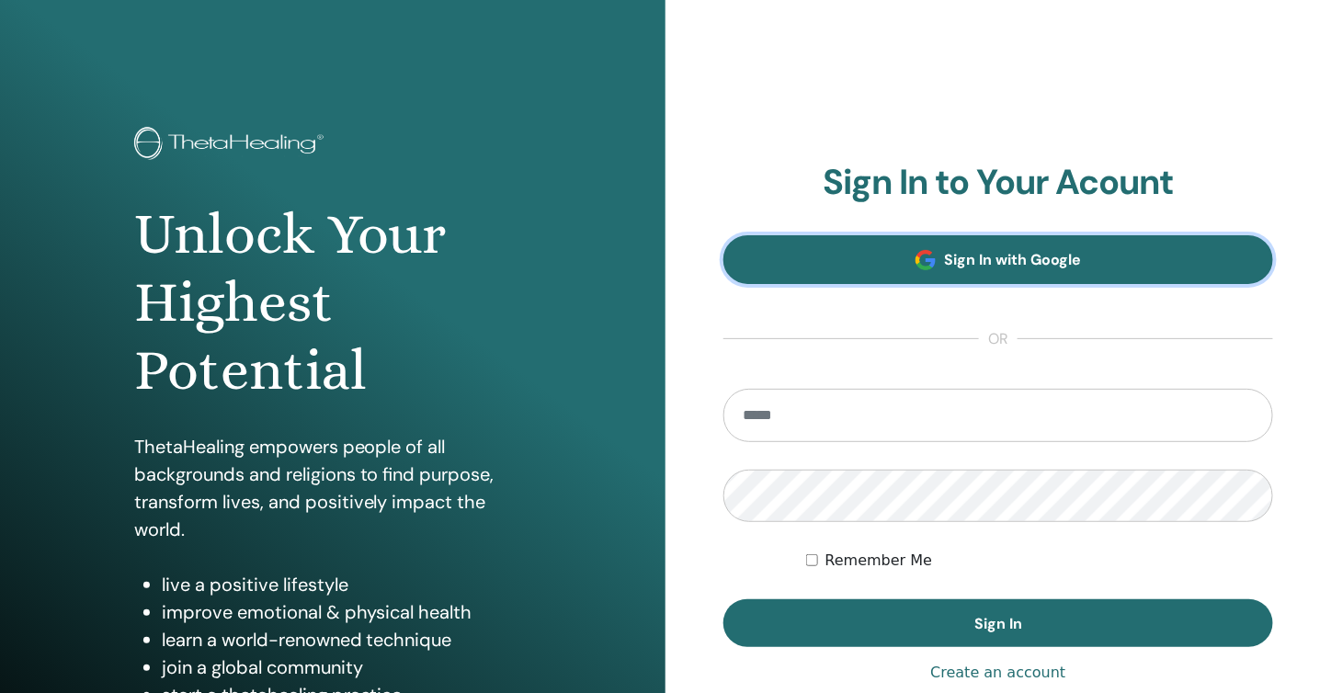
click at [959, 261] on span "Sign In with Google" at bounding box center [1013, 259] width 137 height 19
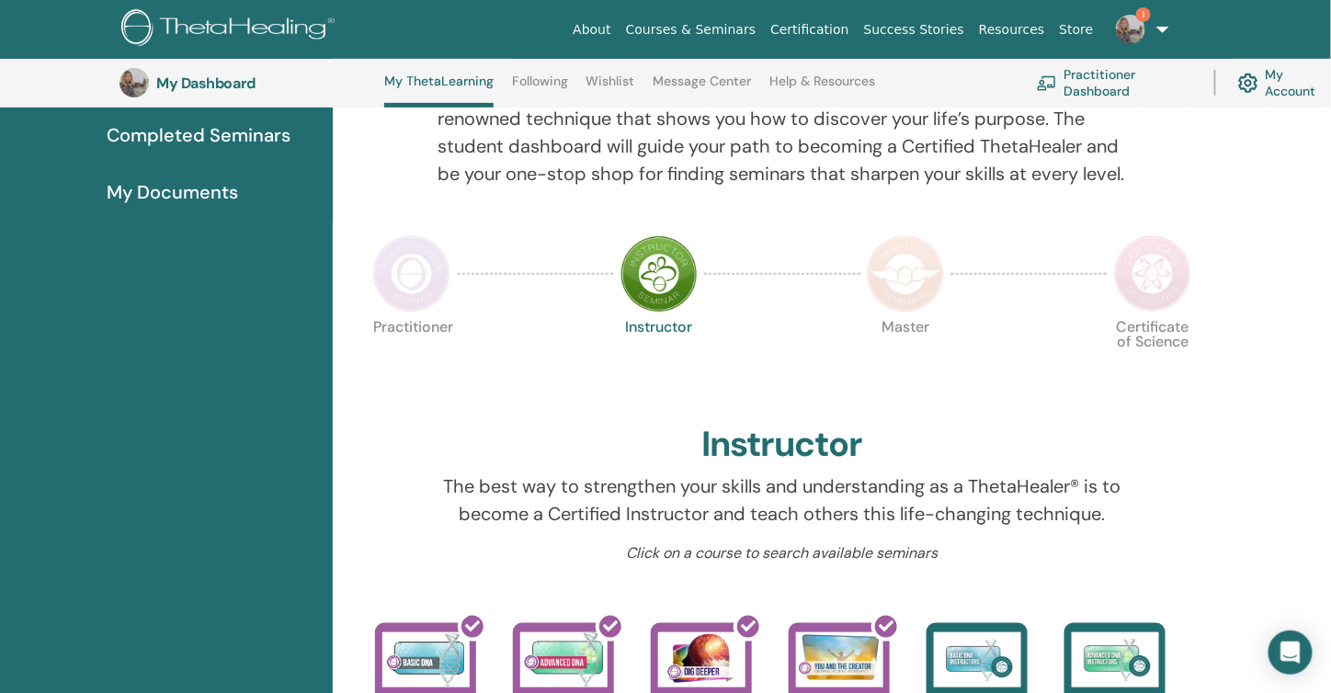
scroll to position [323, 0]
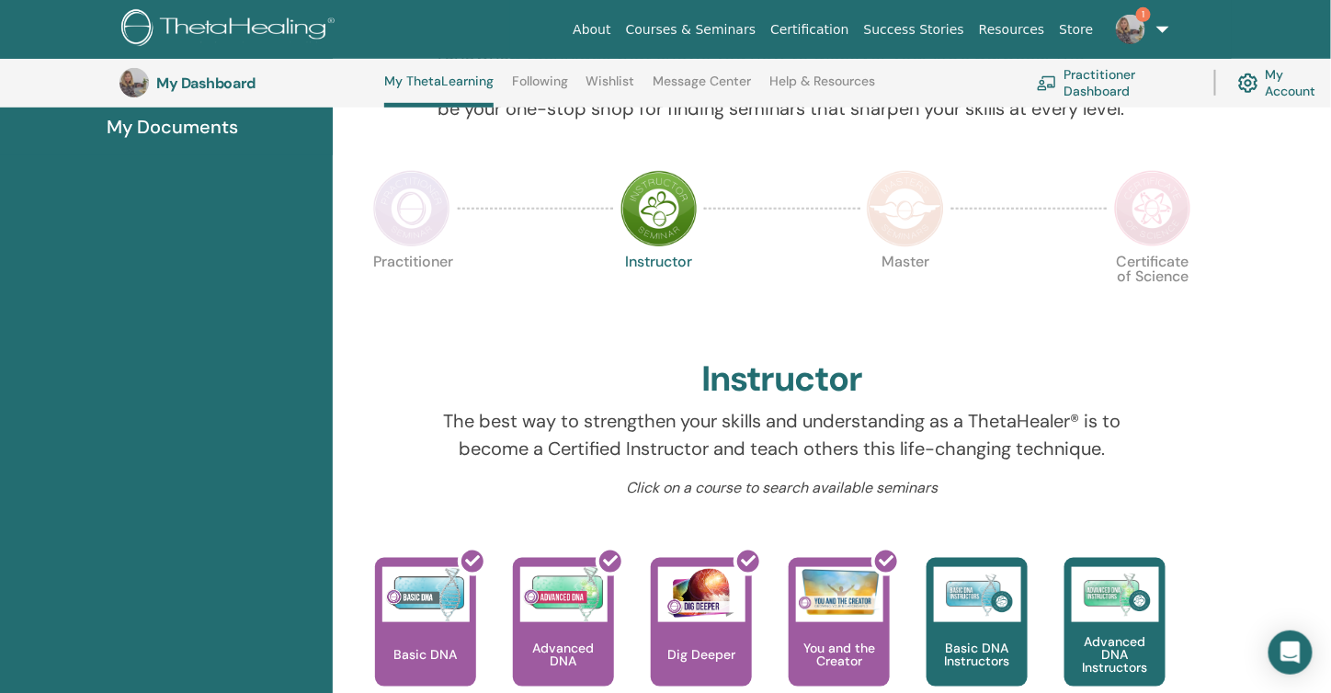
click at [660, 237] on img at bounding box center [658, 208] width 77 height 77
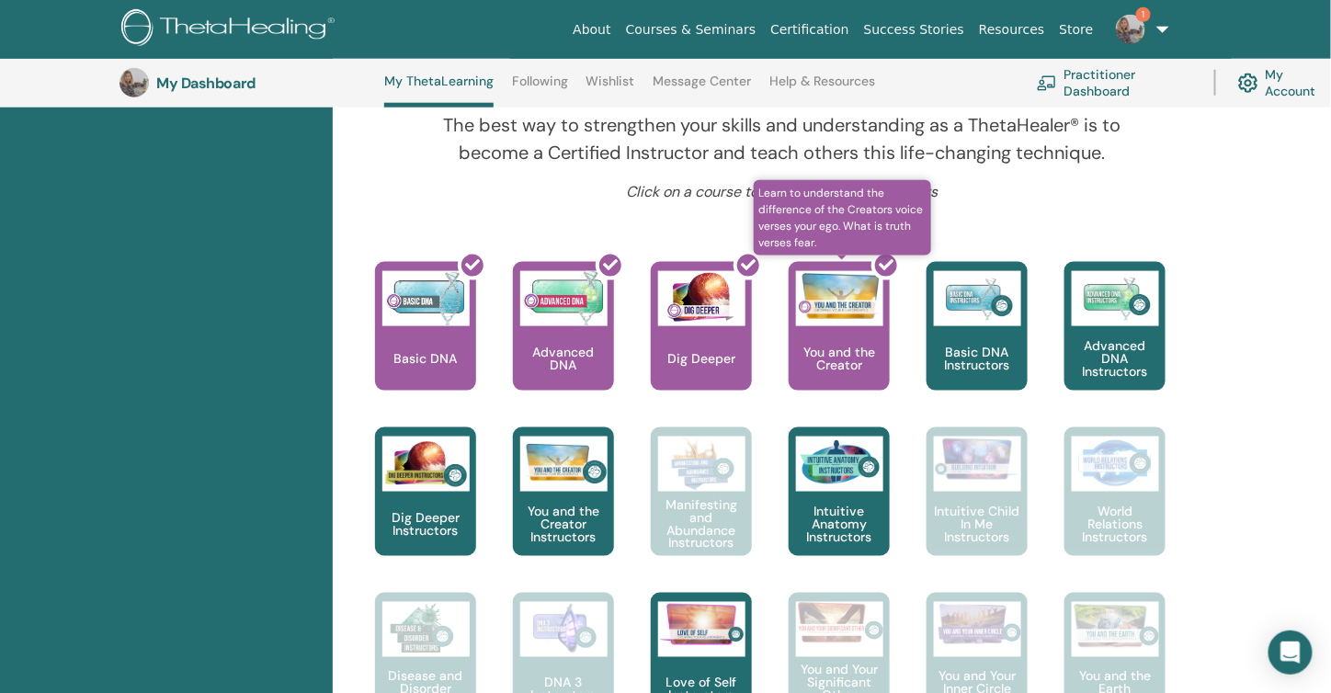
scroll to position [674, 0]
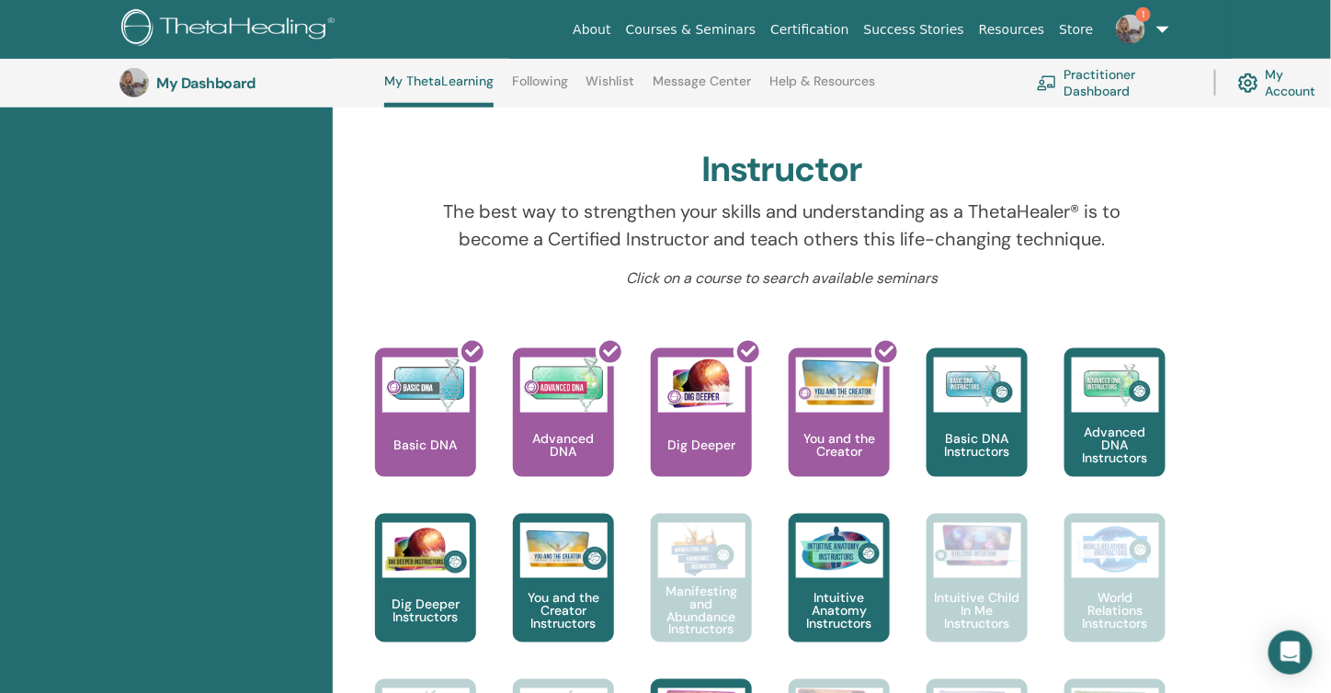
scroll to position [599, 0]
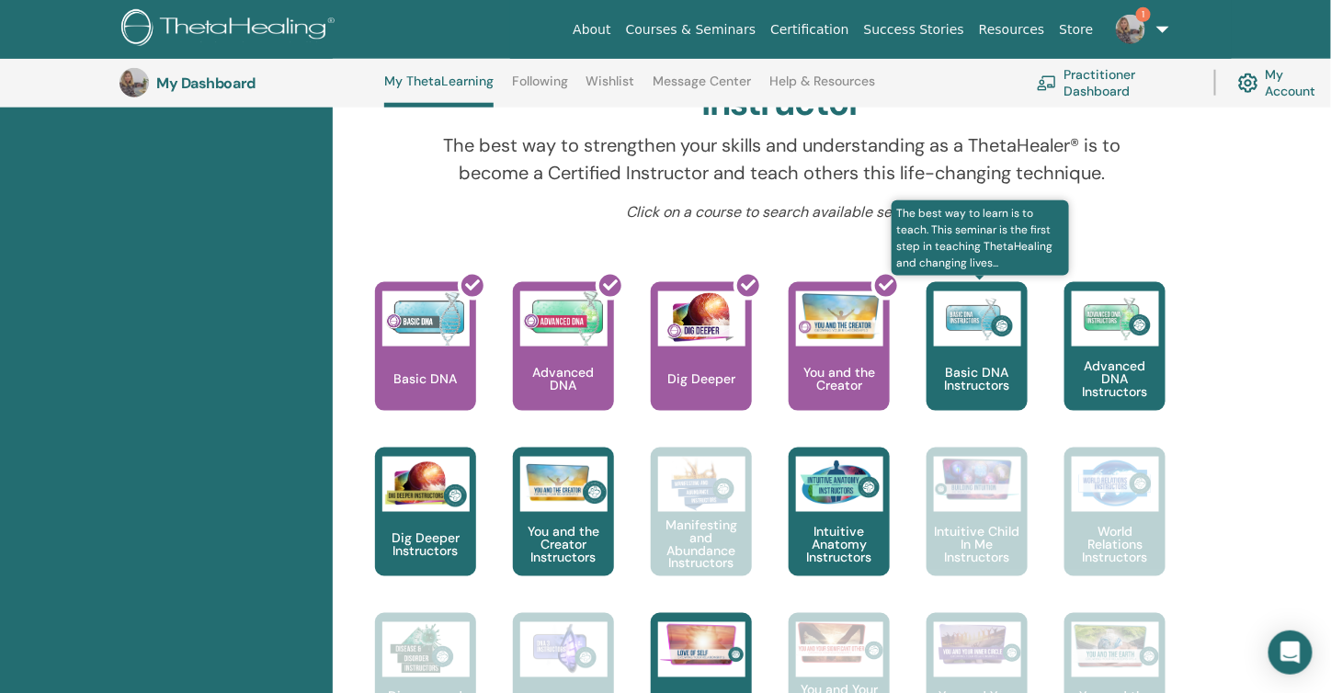
click at [984, 391] on p "Basic DNA Instructors" at bounding box center [976, 379] width 101 height 26
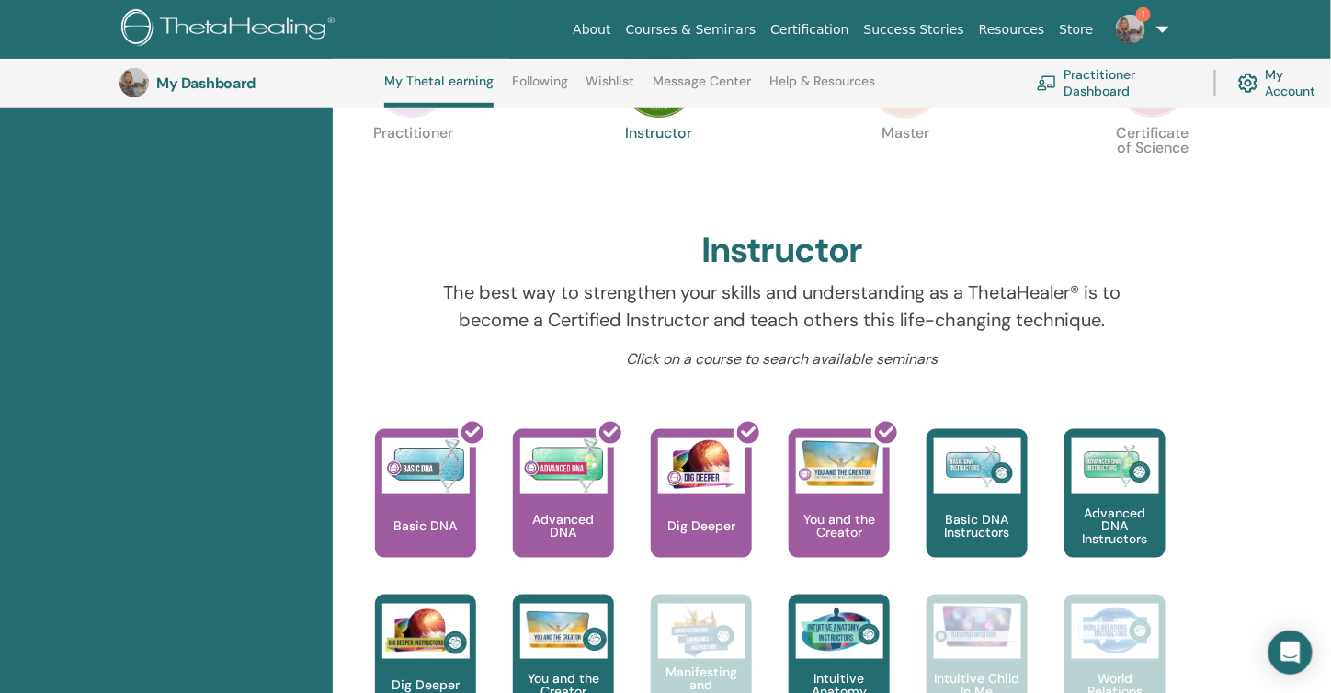
scroll to position [415, 0]
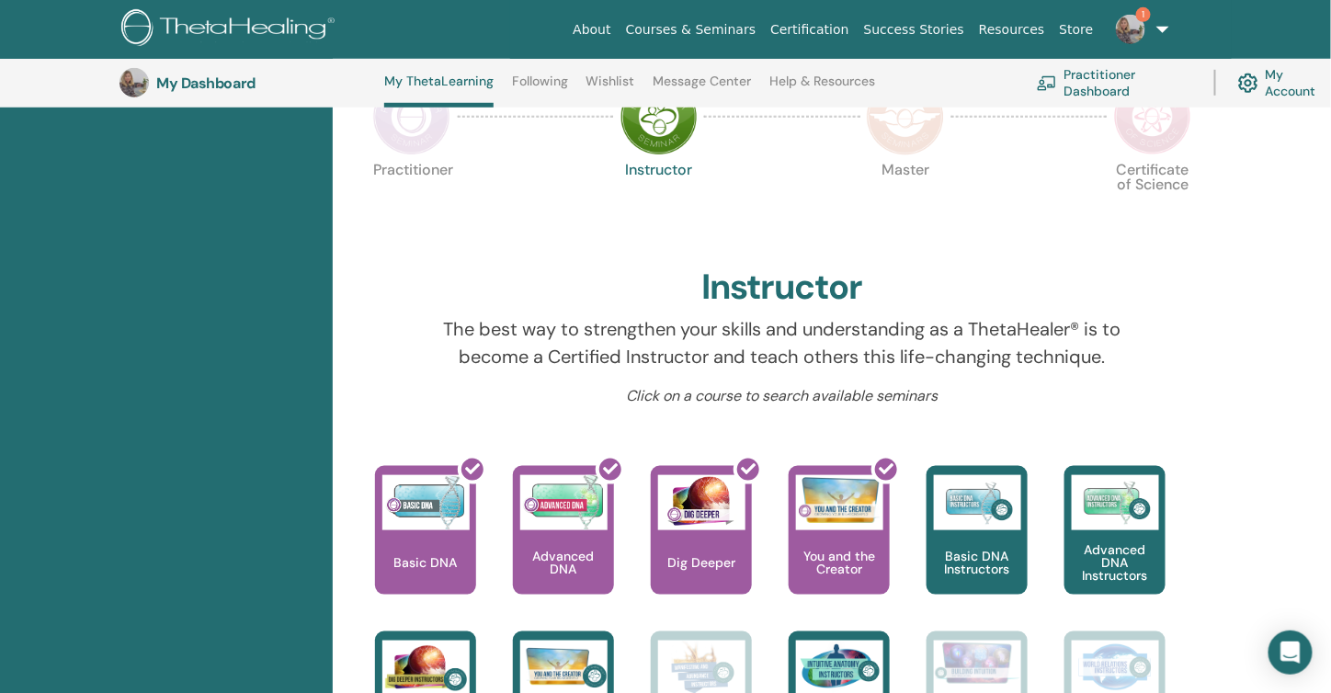
click at [401, 140] on img at bounding box center [411, 116] width 77 height 77
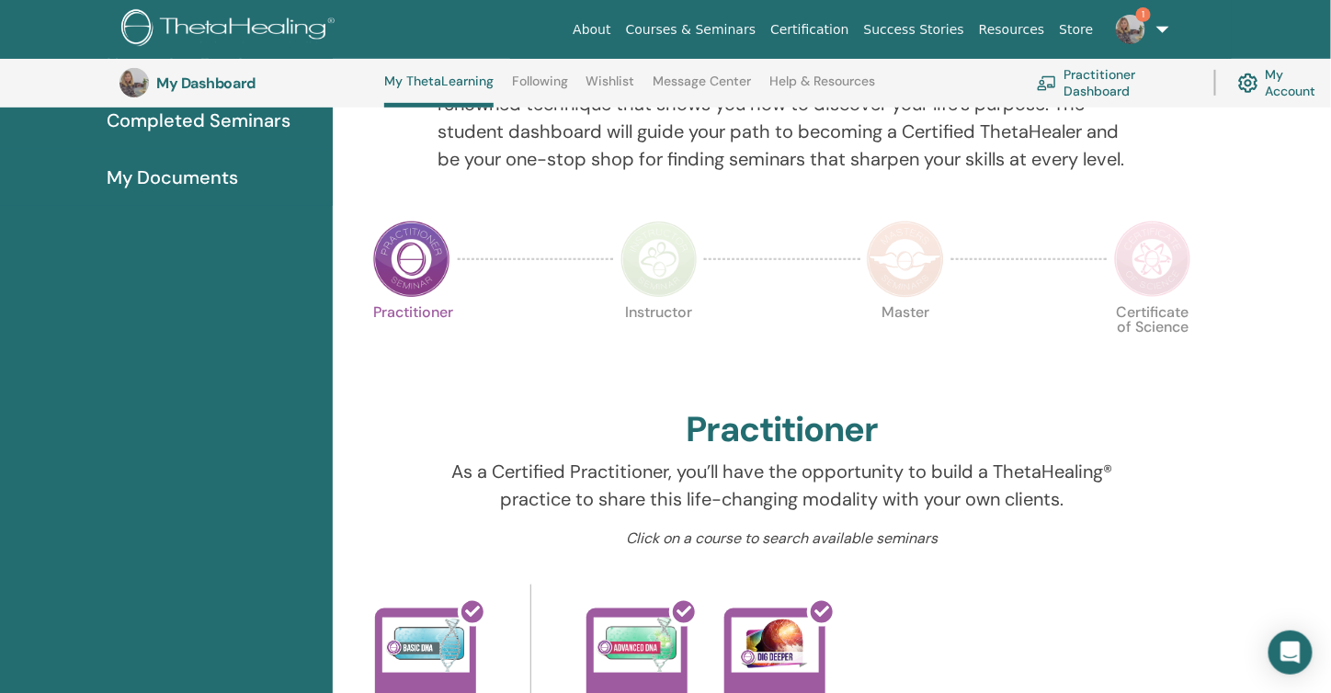
scroll to position [140, 0]
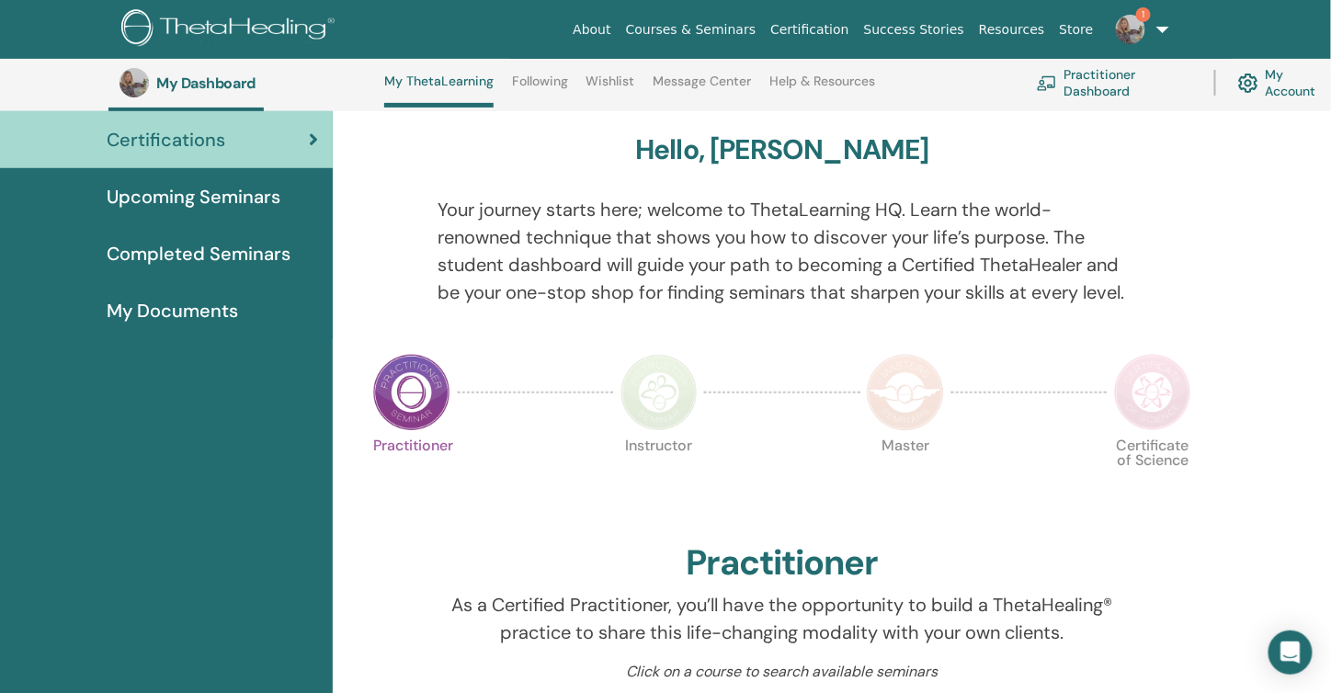
click at [946, 415] on div at bounding box center [906, 392] width 92 height 85
click at [931, 414] on img at bounding box center [905, 392] width 77 height 77
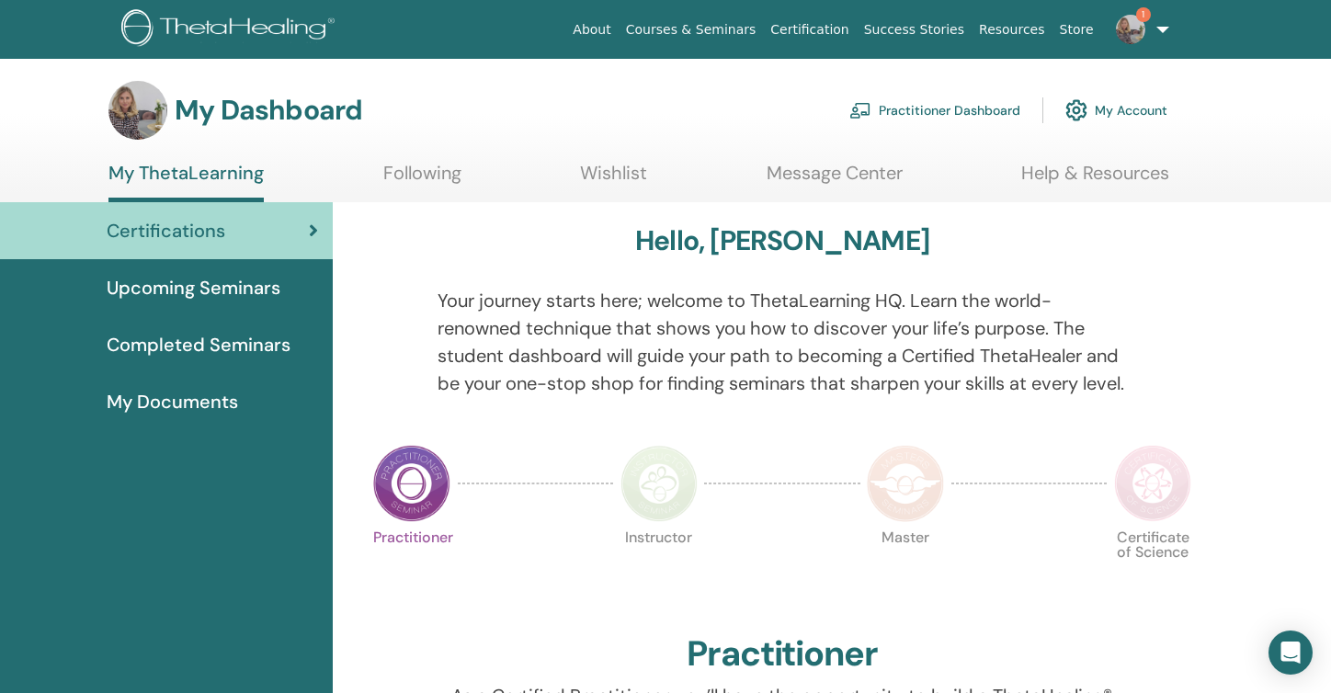
scroll to position [92, 0]
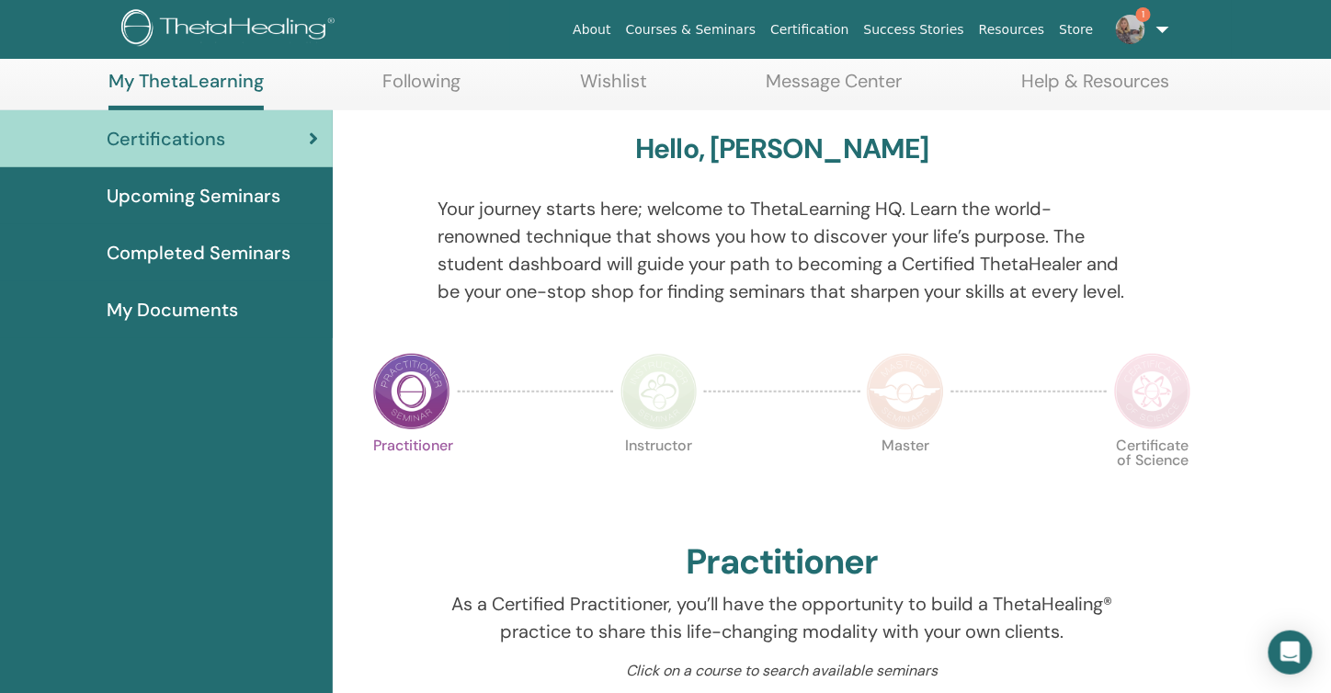
click at [165, 289] on link "My Documents" at bounding box center [166, 309] width 333 height 57
